Goal: Check status: Check status

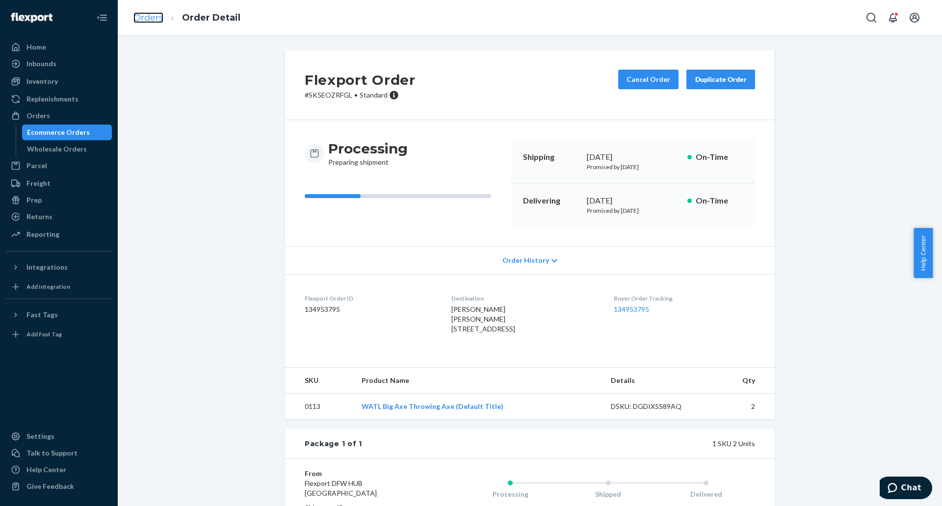
click at [156, 16] on link "Orders" at bounding box center [148, 17] width 30 height 11
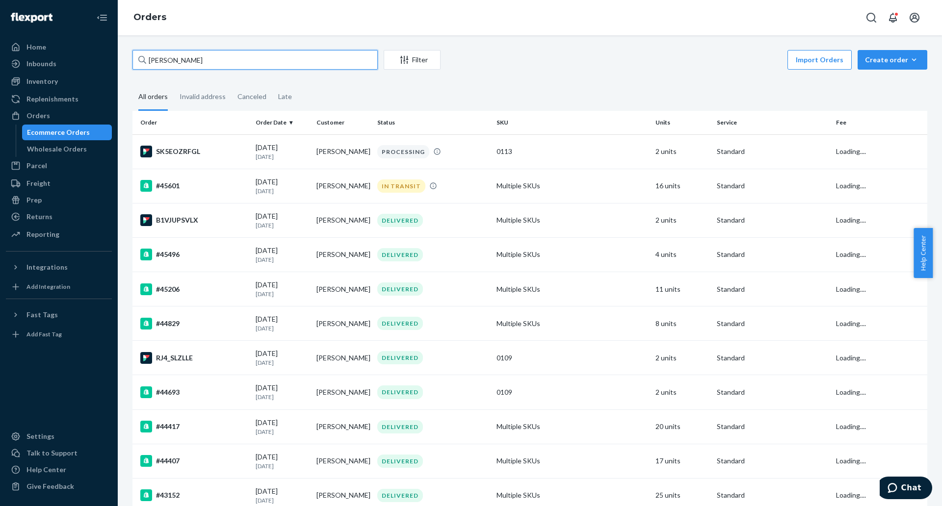
click at [229, 57] on input "[PERSON_NAME]" at bounding box center [254, 60] width 245 height 20
paste input "45848"
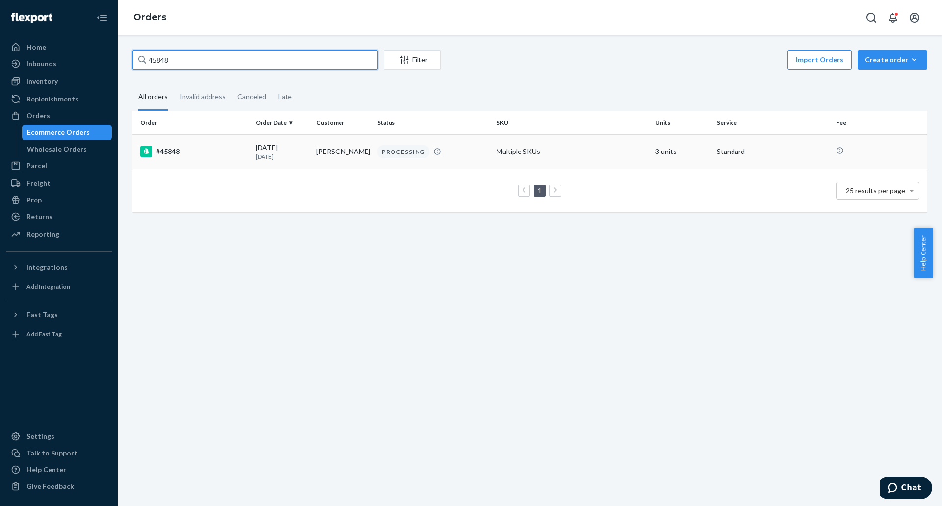
type input "45848"
click at [168, 154] on div "#45848" at bounding box center [193, 152] width 107 height 12
